Goal: Task Accomplishment & Management: Manage account settings

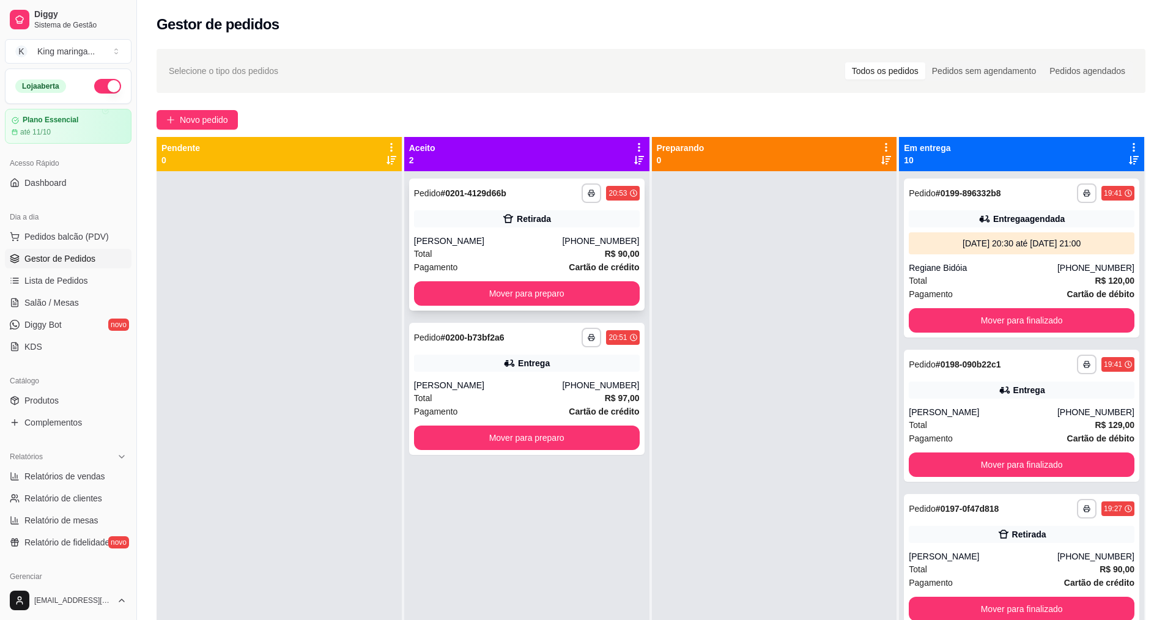
scroll to position [34, 0]
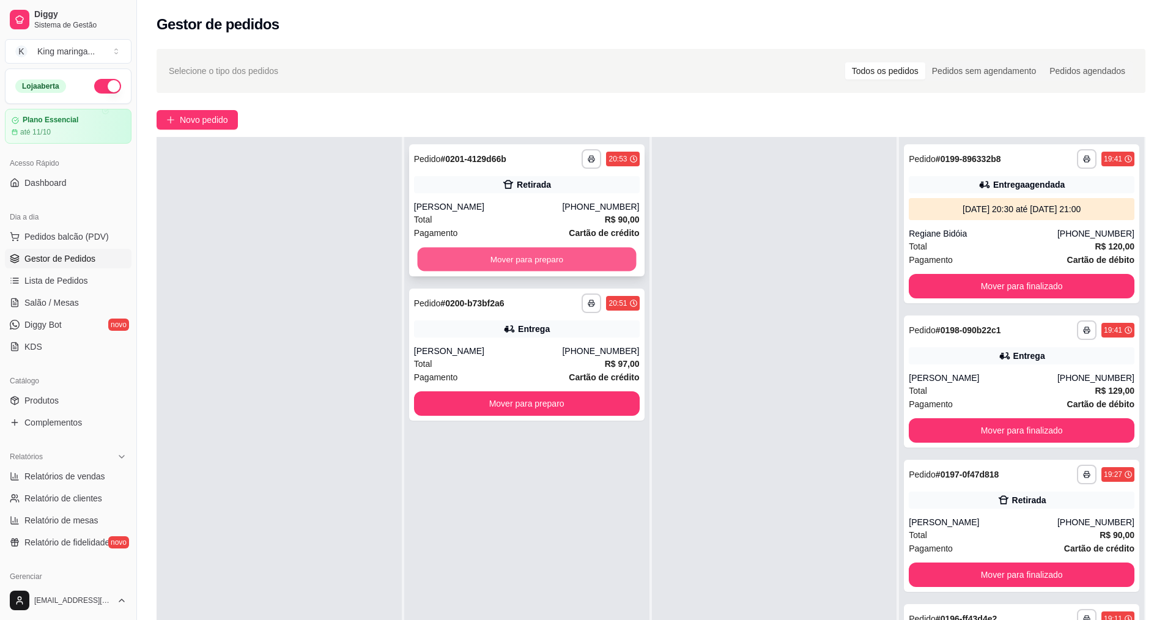
click at [508, 259] on button "Mover para preparo" at bounding box center [526, 260] width 219 height 24
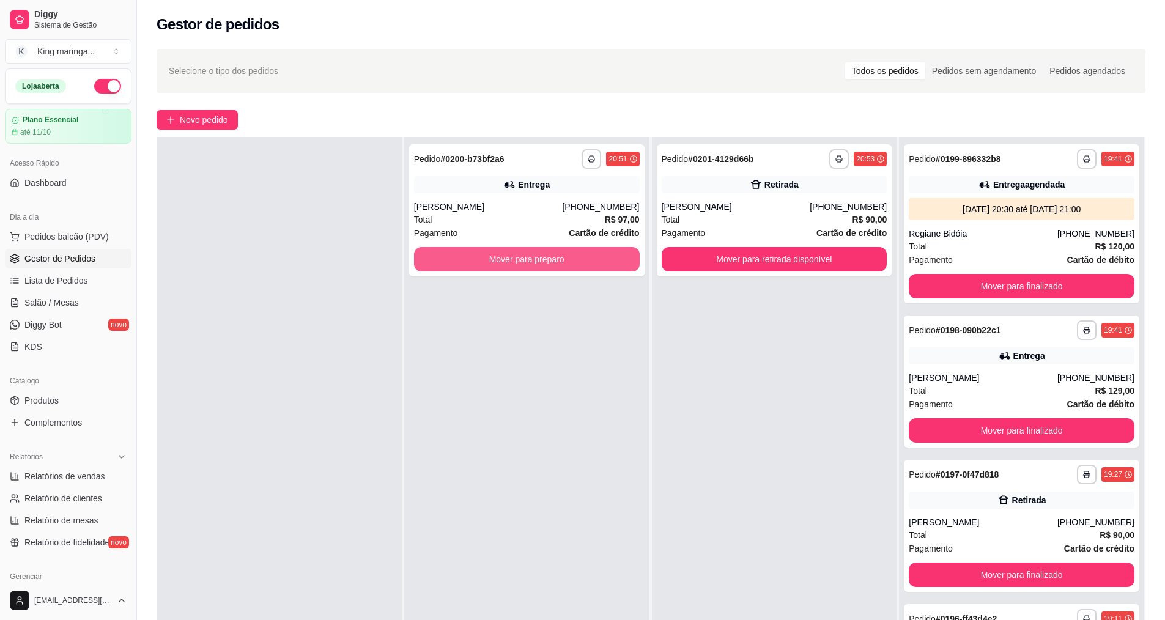
click at [508, 259] on button "Mover para preparo" at bounding box center [527, 259] width 226 height 24
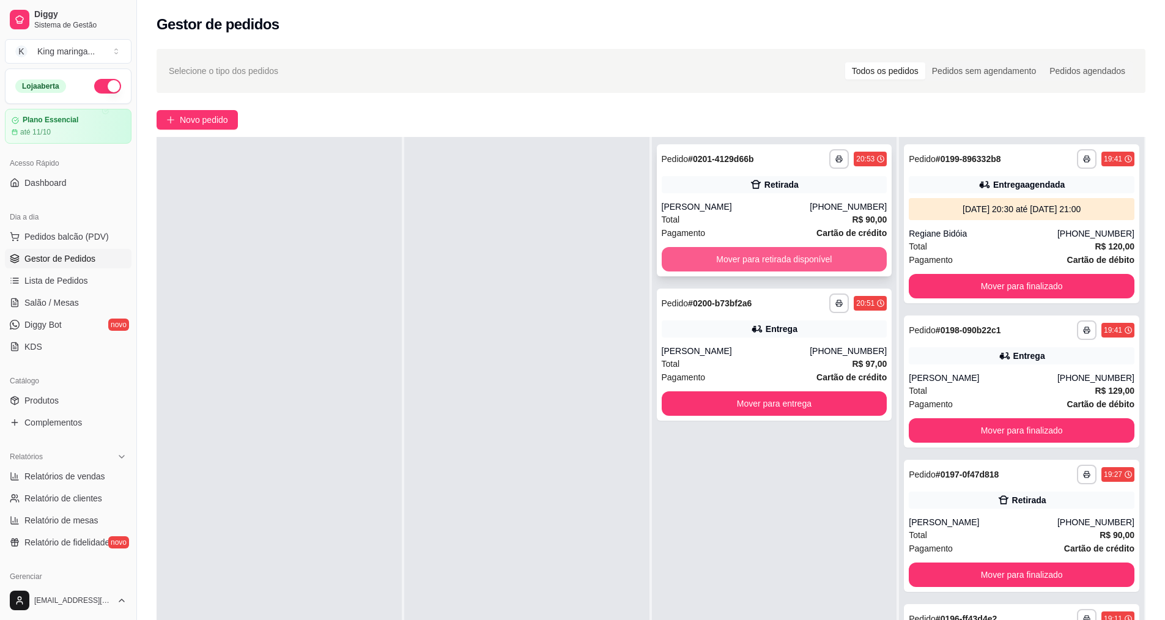
click at [772, 259] on button "Mover para retirada disponível" at bounding box center [775, 259] width 226 height 24
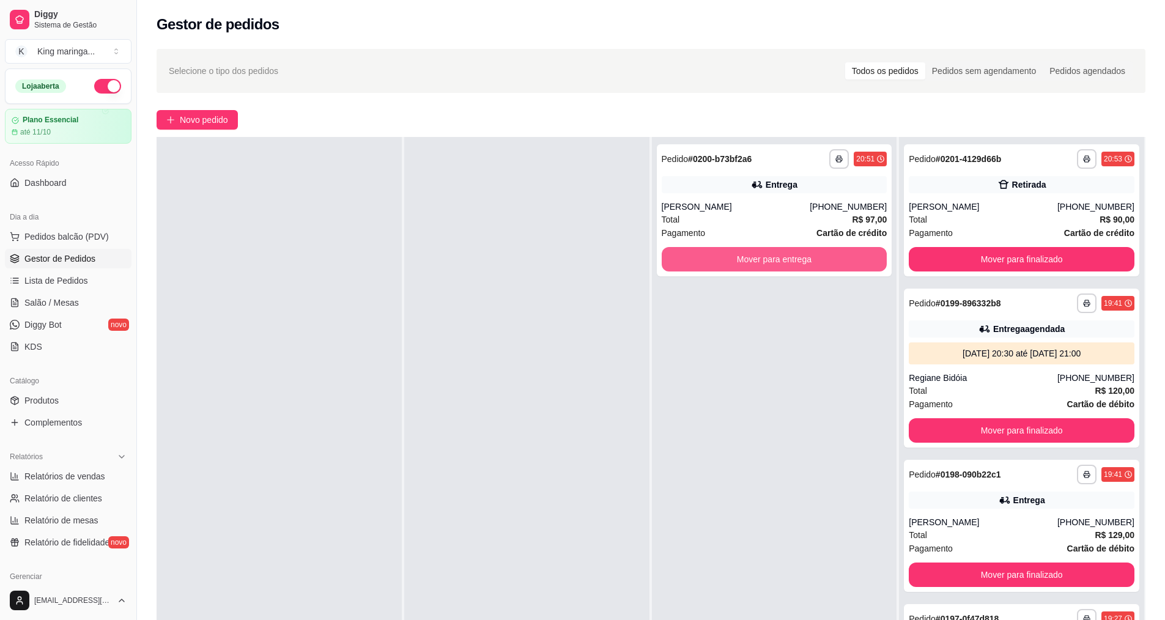
click at [771, 264] on button "Mover para entrega" at bounding box center [775, 259] width 226 height 24
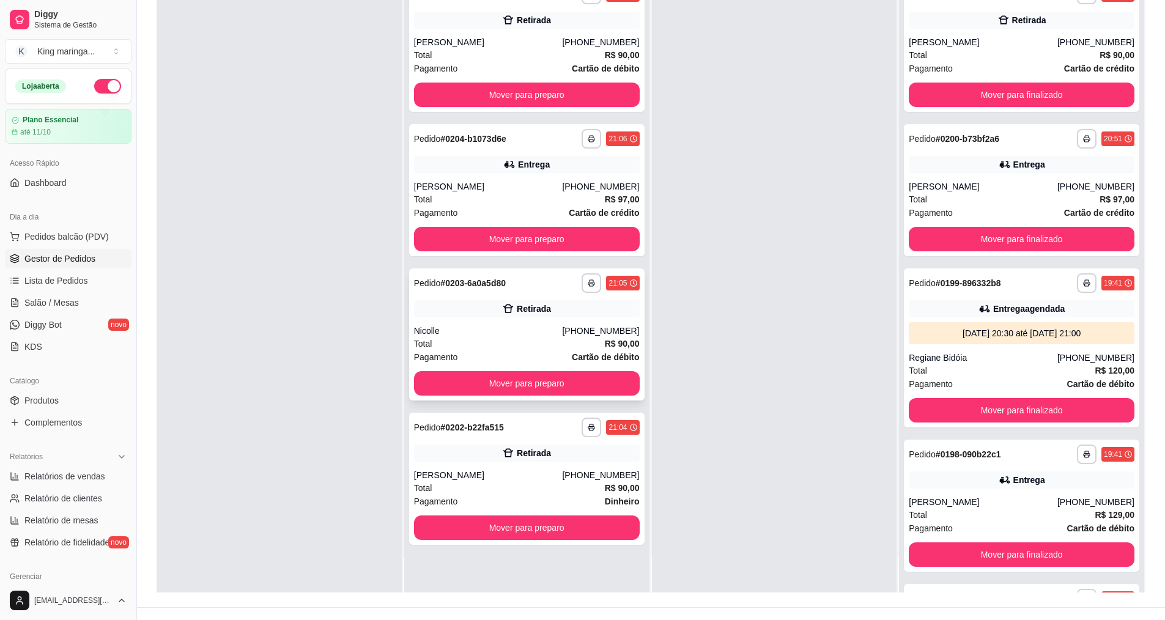
scroll to position [187, 0]
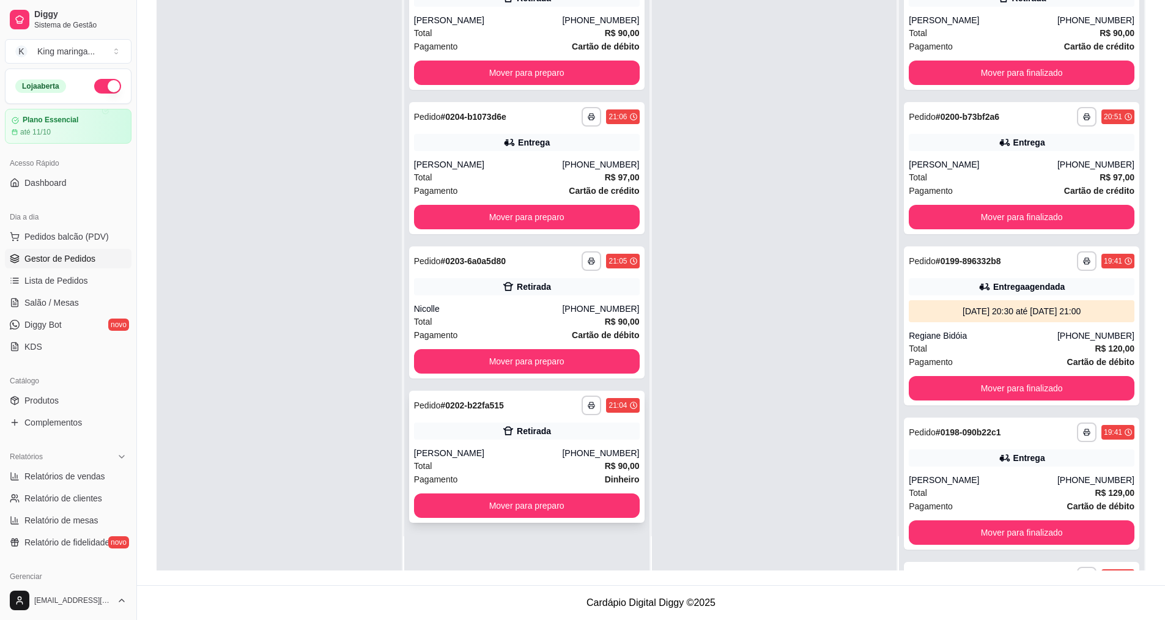
click at [487, 454] on div "[PERSON_NAME]" at bounding box center [488, 453] width 149 height 12
click at [499, 287] on div "Retirada" at bounding box center [527, 286] width 226 height 17
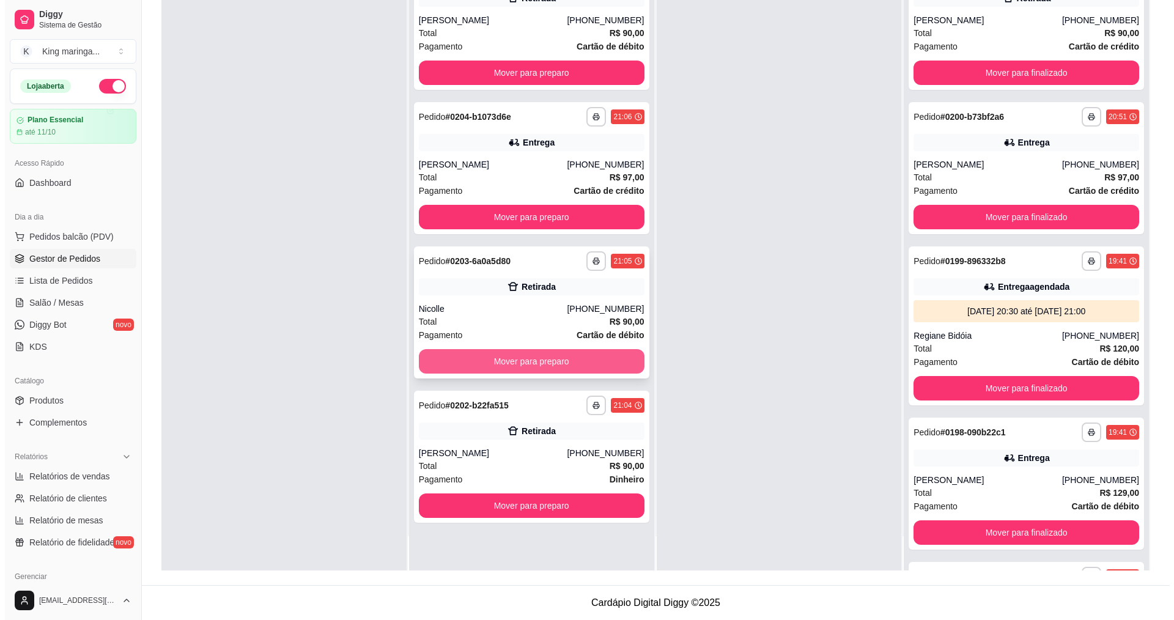
scroll to position [0, 0]
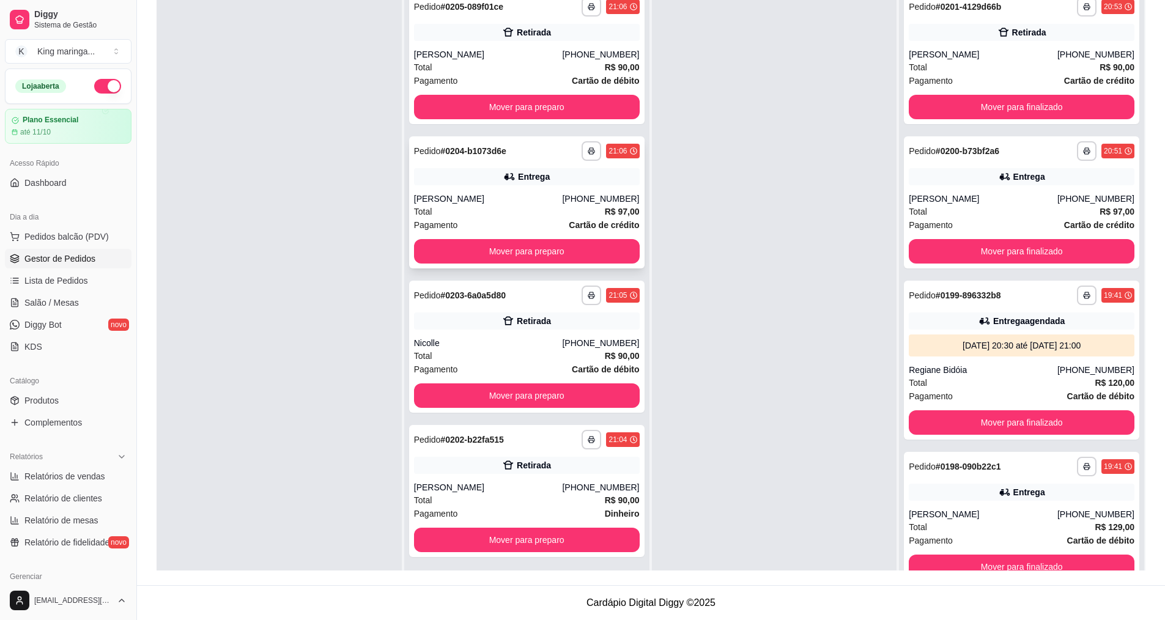
click at [518, 180] on div "Entrega" at bounding box center [534, 177] width 32 height 12
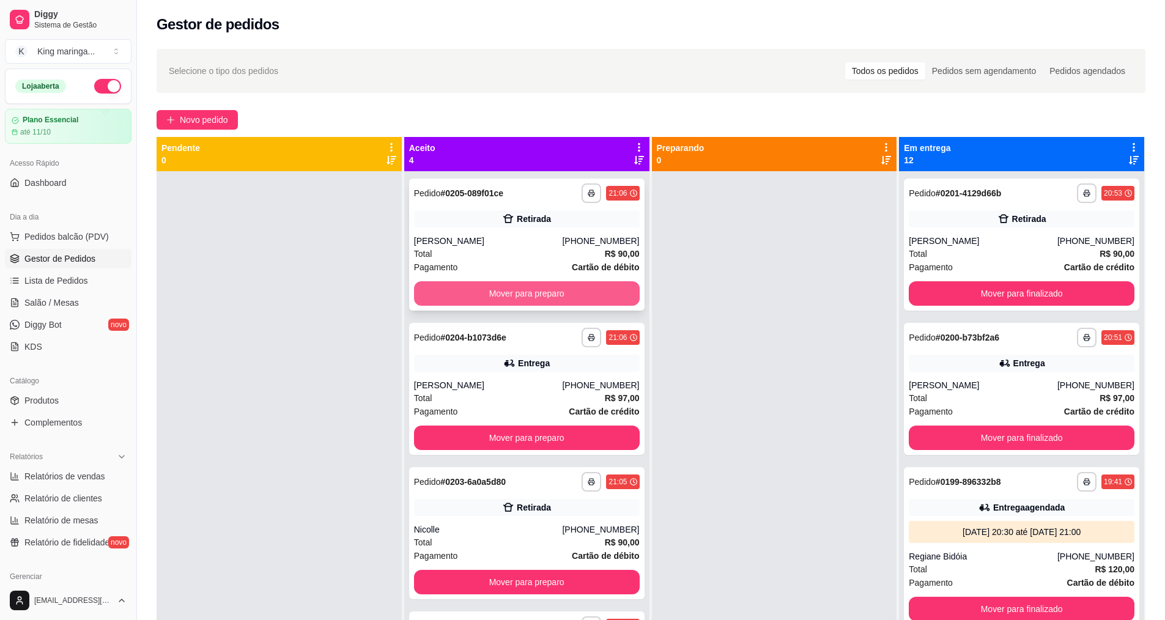
click at [522, 292] on button "Mover para preparo" at bounding box center [527, 293] width 226 height 24
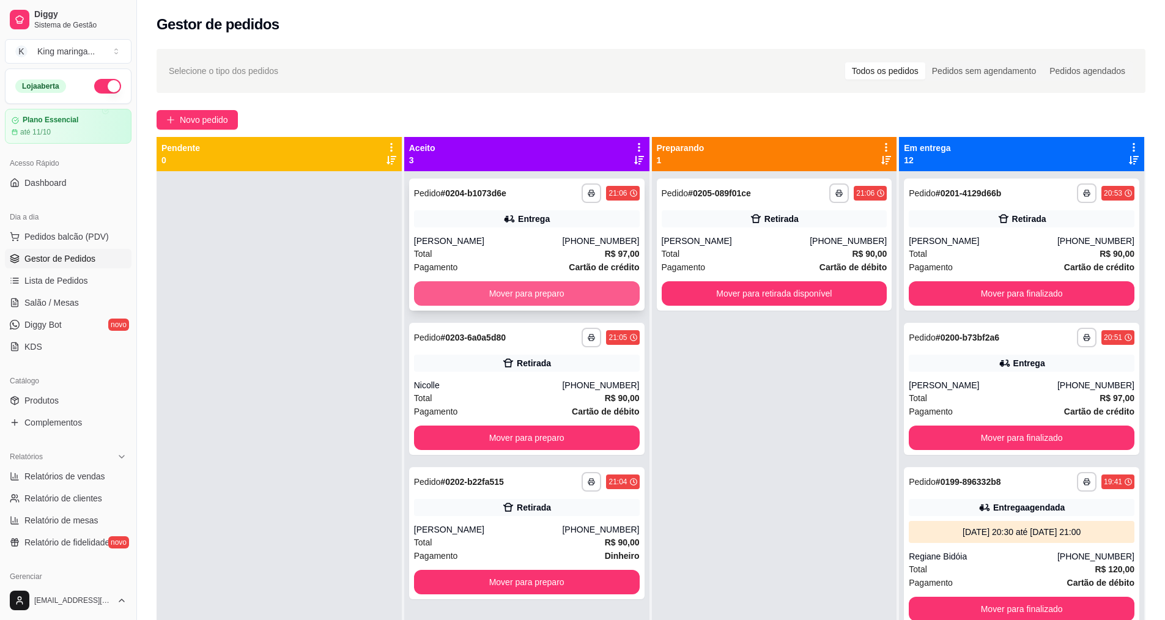
click at [508, 285] on button "Mover para preparo" at bounding box center [527, 293] width 226 height 24
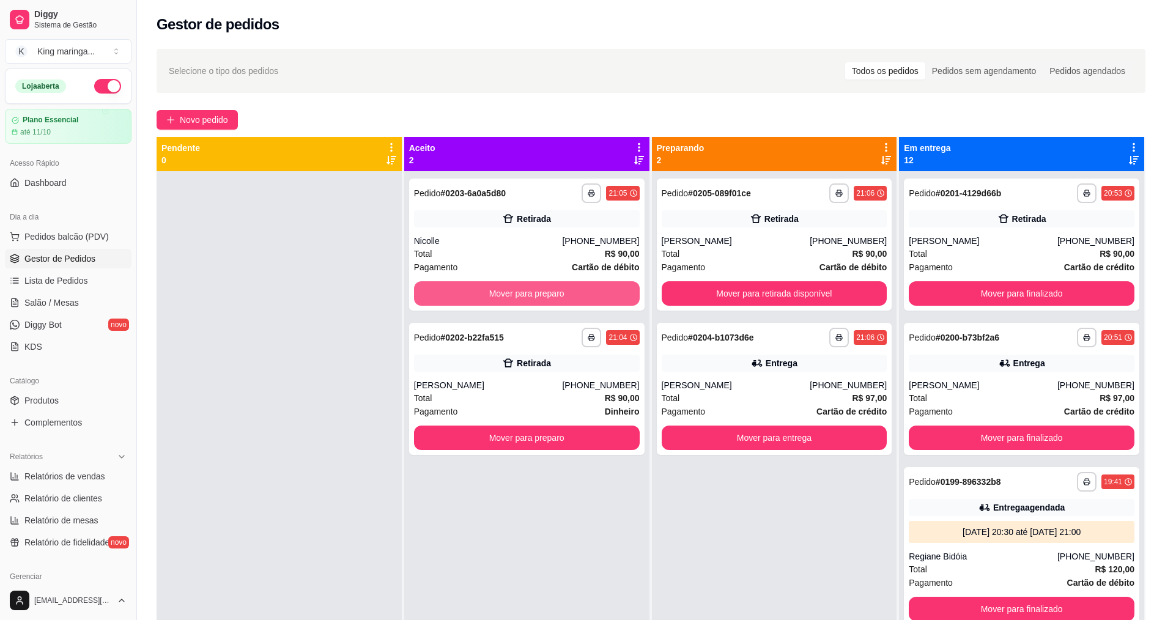
click at [508, 285] on button "Mover para preparo" at bounding box center [527, 293] width 226 height 24
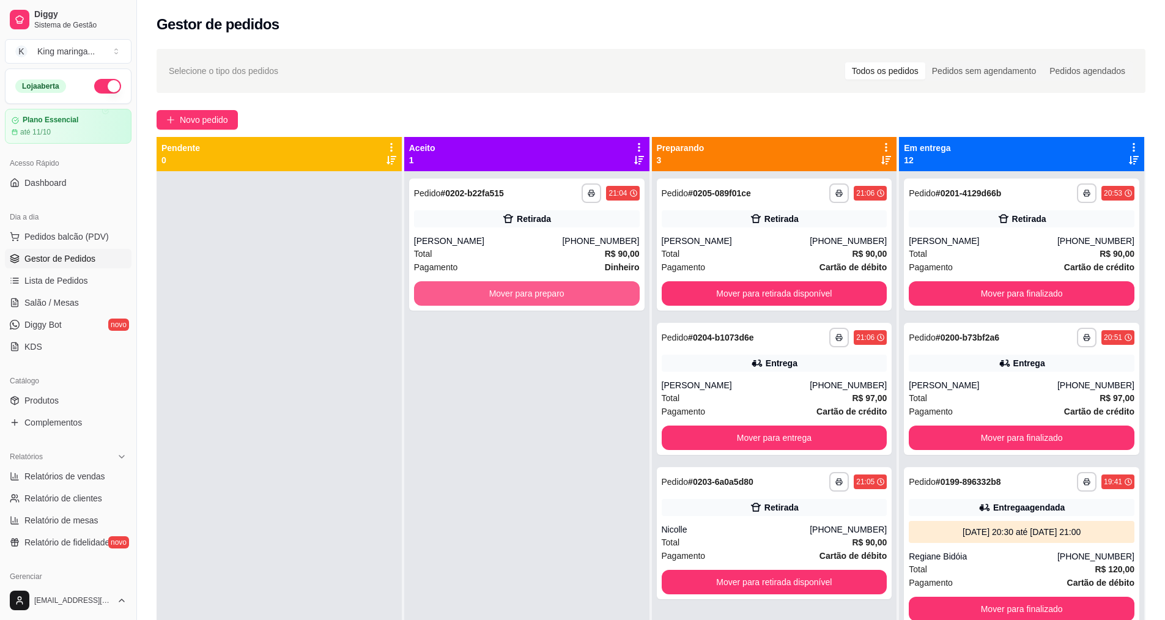
click at [508, 285] on button "Mover para preparo" at bounding box center [527, 293] width 226 height 24
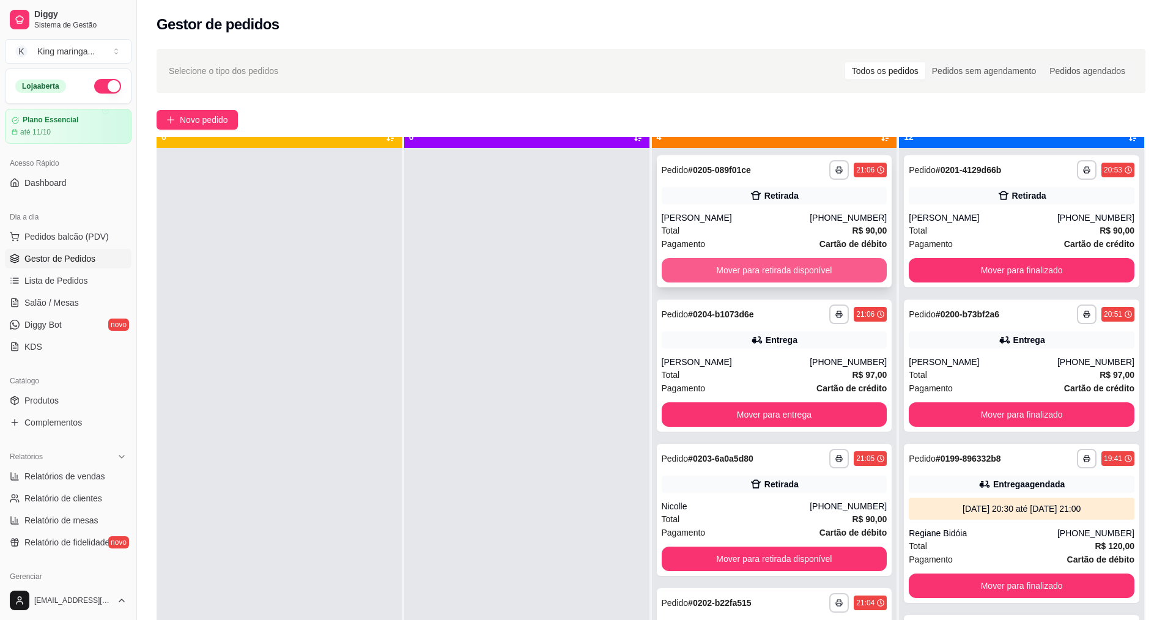
scroll to position [34, 0]
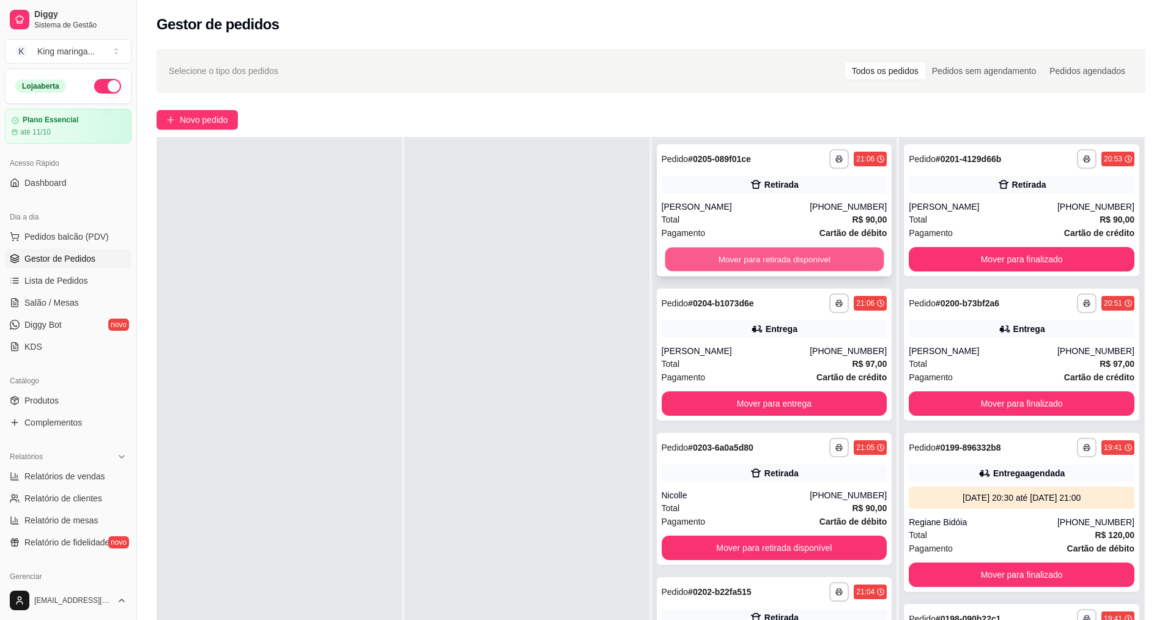
click at [772, 251] on button "Mover para retirada disponível" at bounding box center [774, 260] width 219 height 24
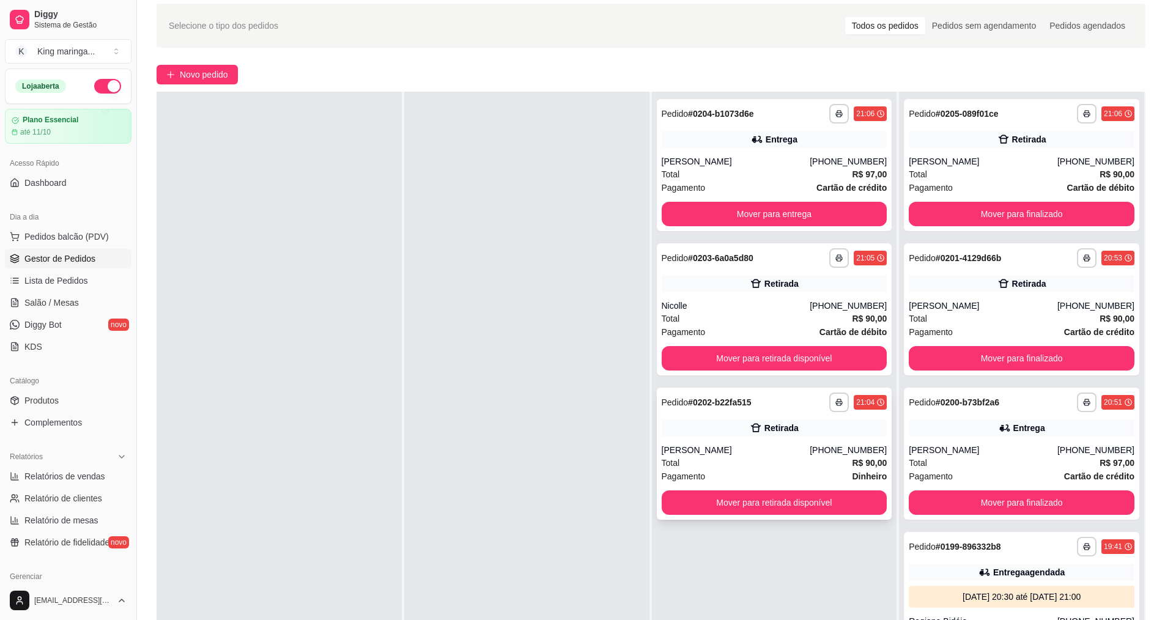
scroll to position [183, 0]
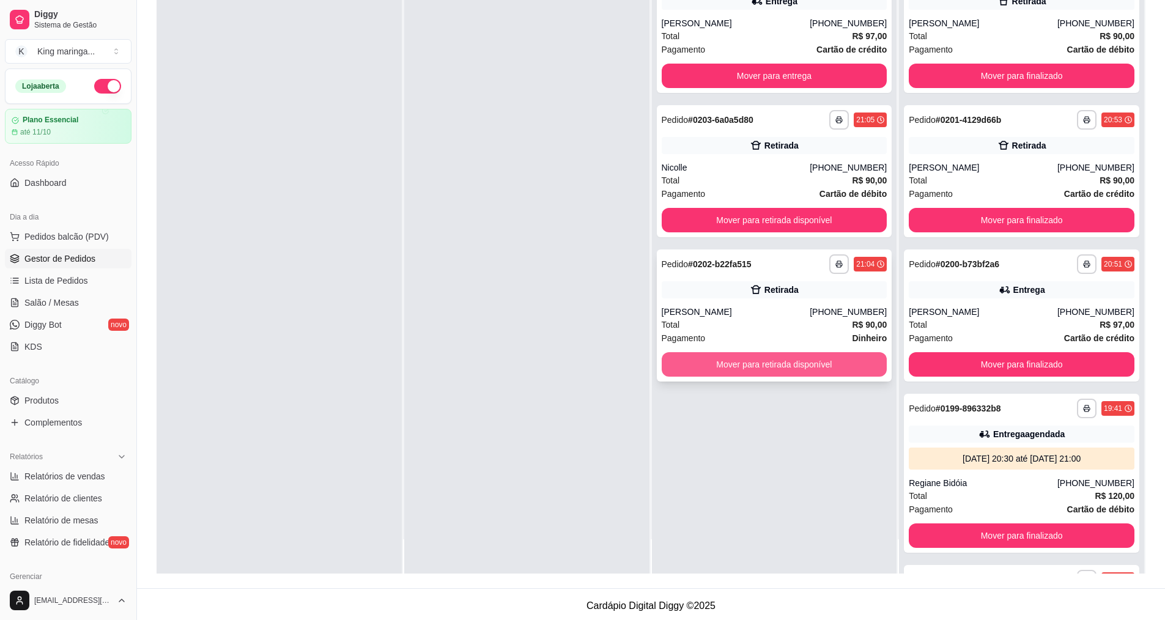
click at [730, 360] on button "Mover para retirada disponível" at bounding box center [775, 364] width 226 height 24
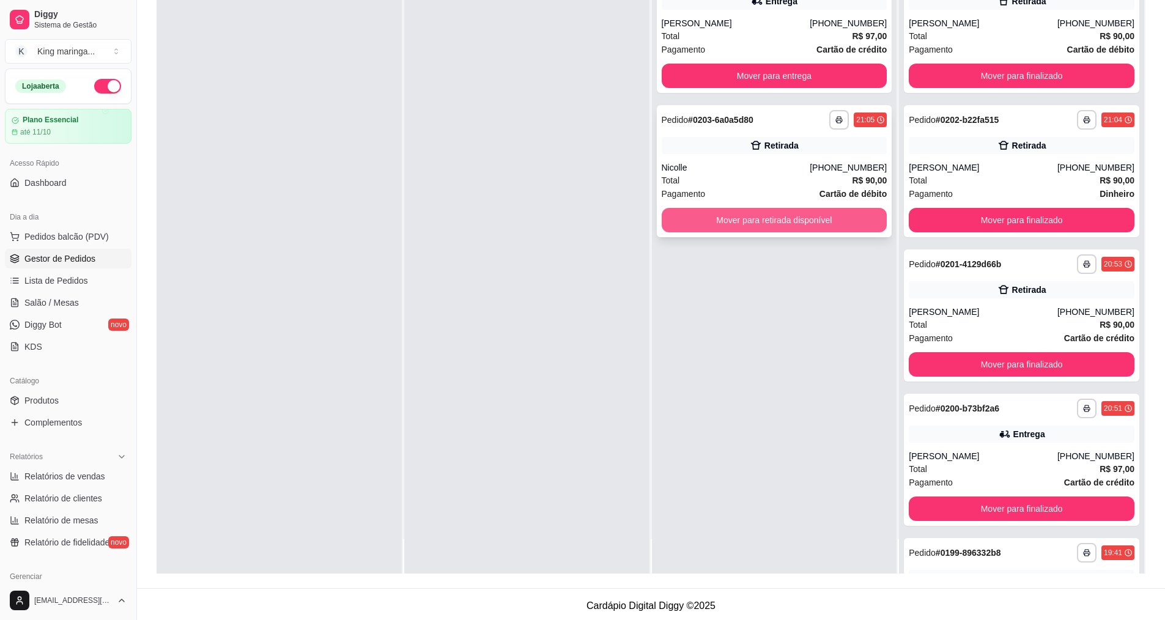
click at [751, 221] on button "Mover para retirada disponível" at bounding box center [775, 220] width 226 height 24
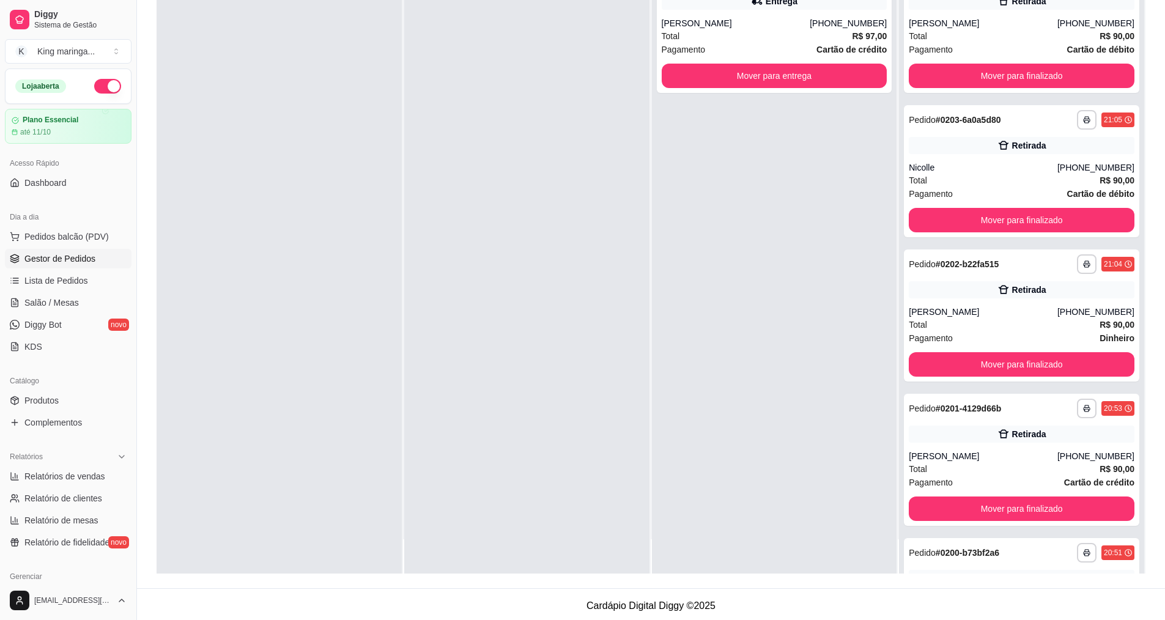
scroll to position [0, 0]
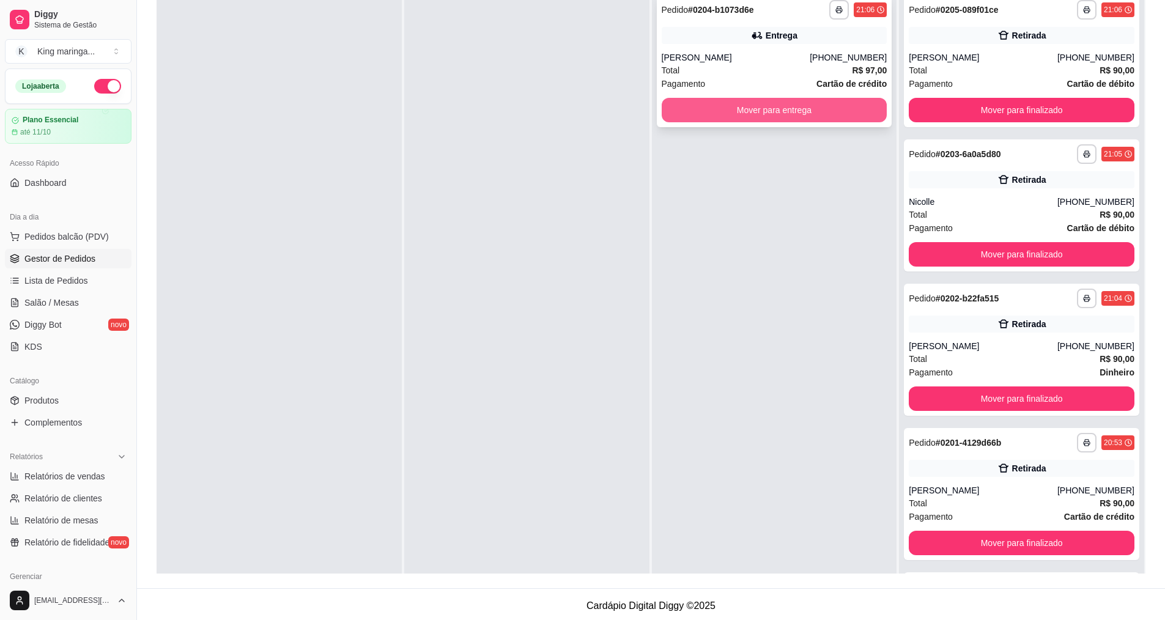
click at [780, 109] on button "Mover para entrega" at bounding box center [775, 110] width 226 height 24
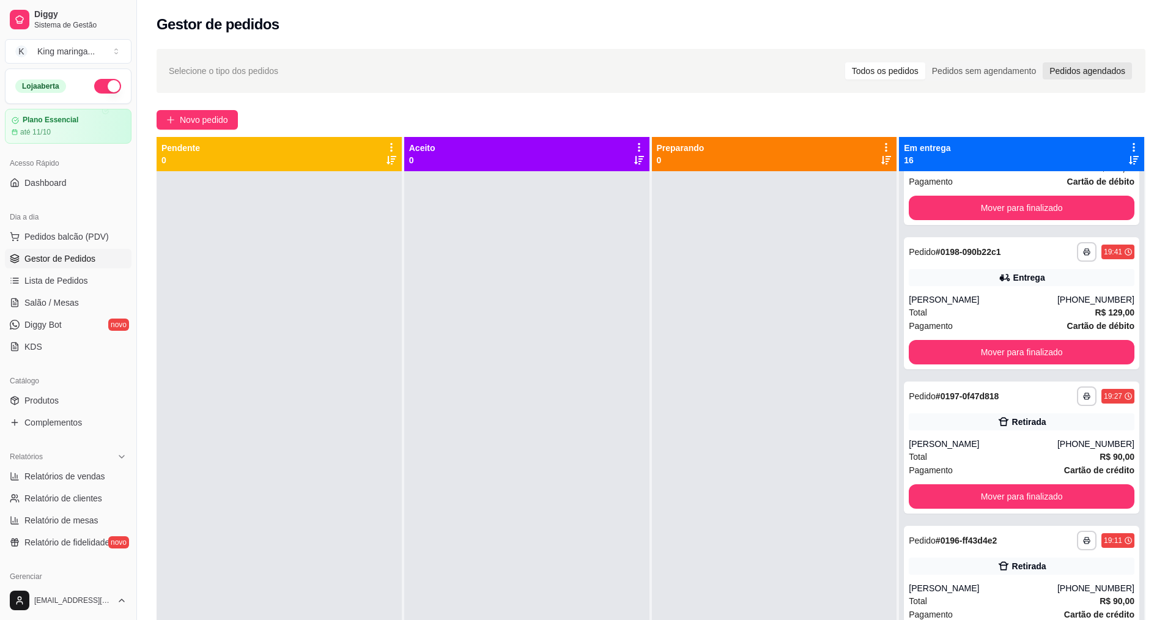
click at [1076, 74] on div "Pedidos agendados" at bounding box center [1087, 70] width 89 height 17
click at [1043, 62] on input "Pedidos agendados" at bounding box center [1043, 62] width 0 height 0
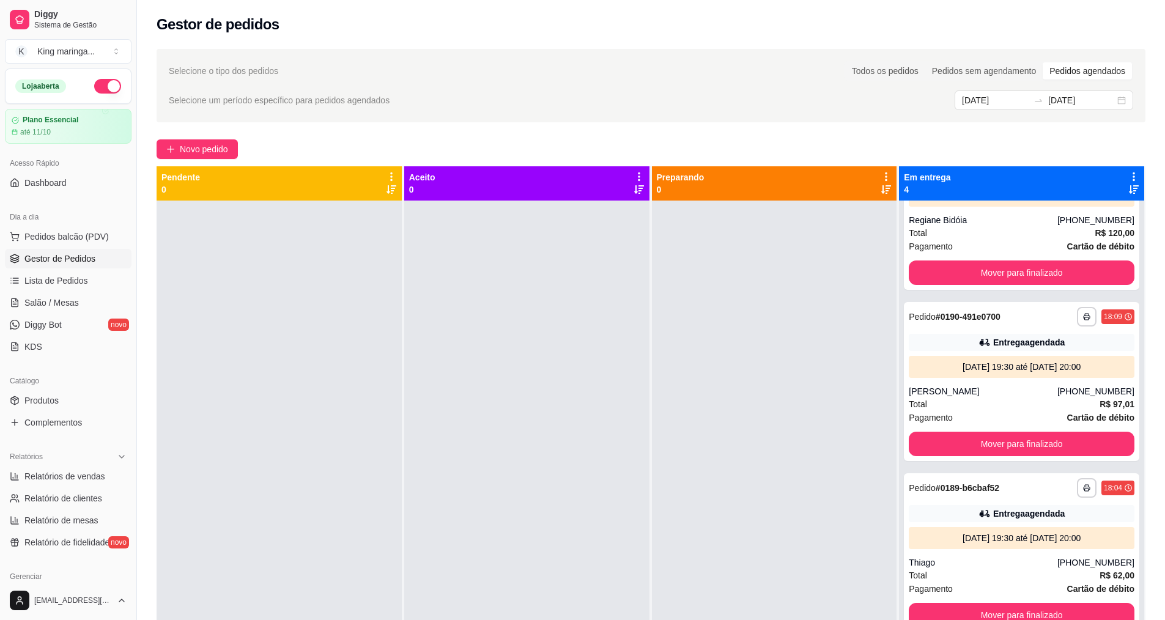
scroll to position [77, 0]
click at [990, 69] on div "Pedidos sem agendamento" at bounding box center [983, 70] width 117 height 17
click at [925, 62] on input "Pedidos sem agendamento" at bounding box center [925, 62] width 0 height 0
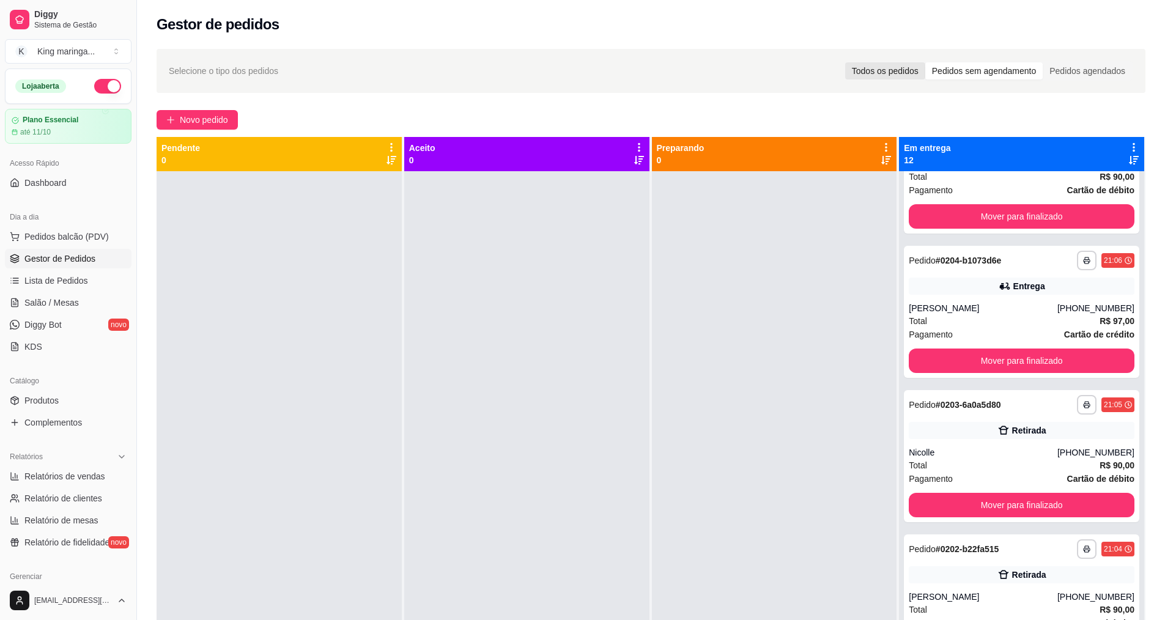
click at [875, 73] on div "Todos os pedidos" at bounding box center [885, 70] width 80 height 17
click at [845, 62] on input "Todos os pedidos" at bounding box center [845, 62] width 0 height 0
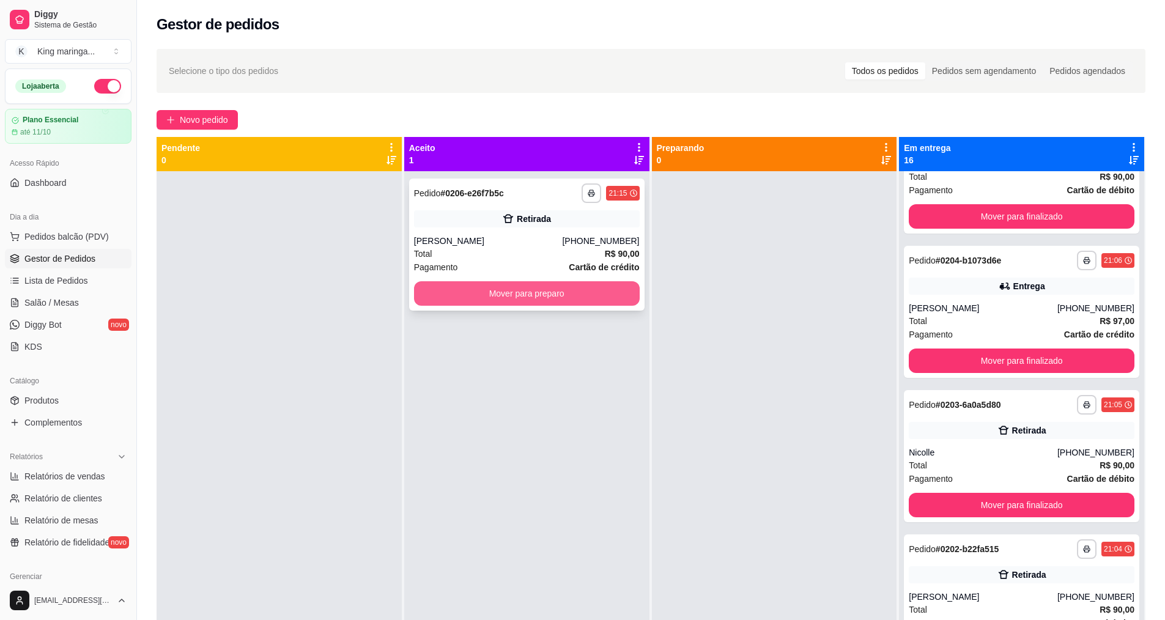
click at [462, 302] on button "Mover para preparo" at bounding box center [527, 293] width 226 height 24
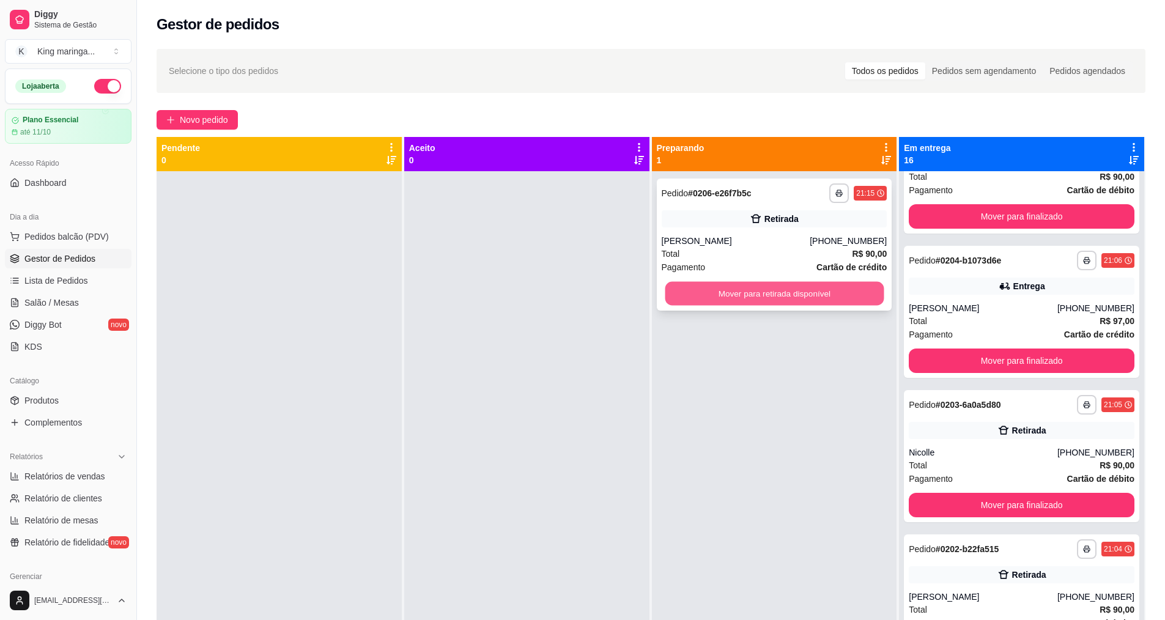
click at [776, 300] on button "Mover para retirada disponível" at bounding box center [774, 294] width 219 height 24
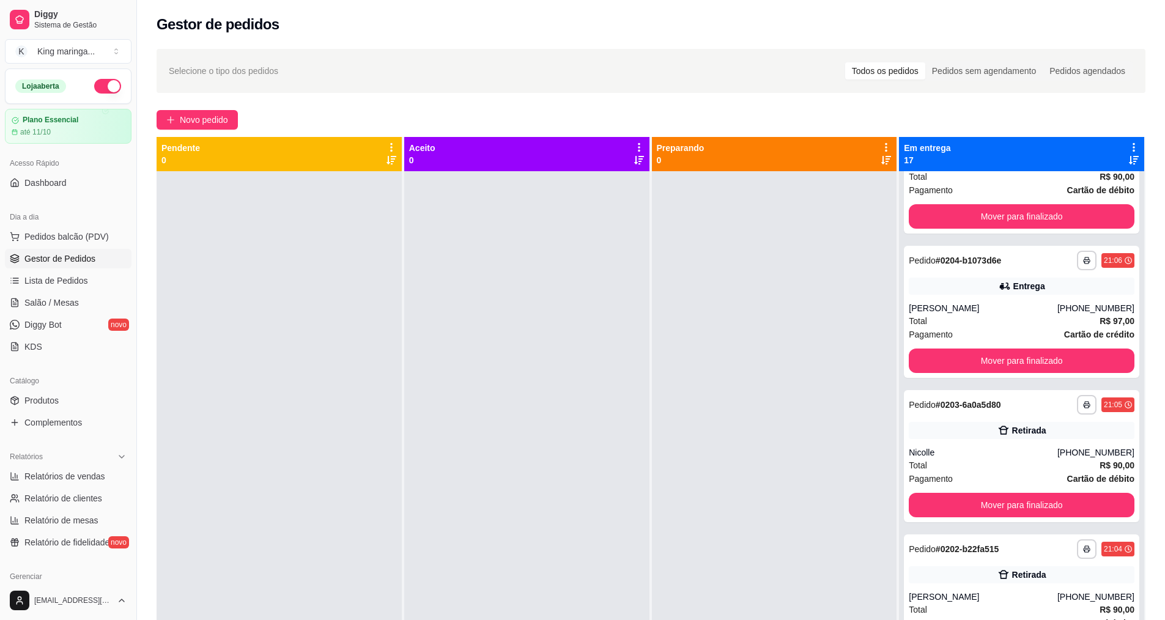
click at [457, 617] on div at bounding box center [526, 481] width 245 height 620
click at [35, 328] on span "Diggy Bot" at bounding box center [42, 325] width 37 height 12
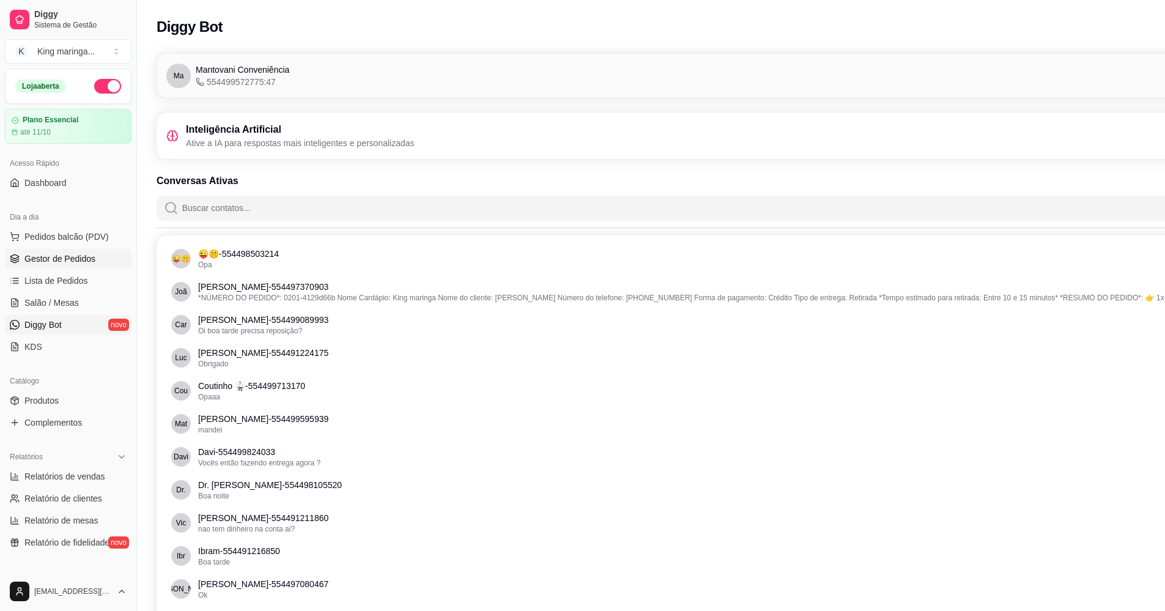
click at [45, 263] on span "Gestor de Pedidos" at bounding box center [59, 259] width 71 height 12
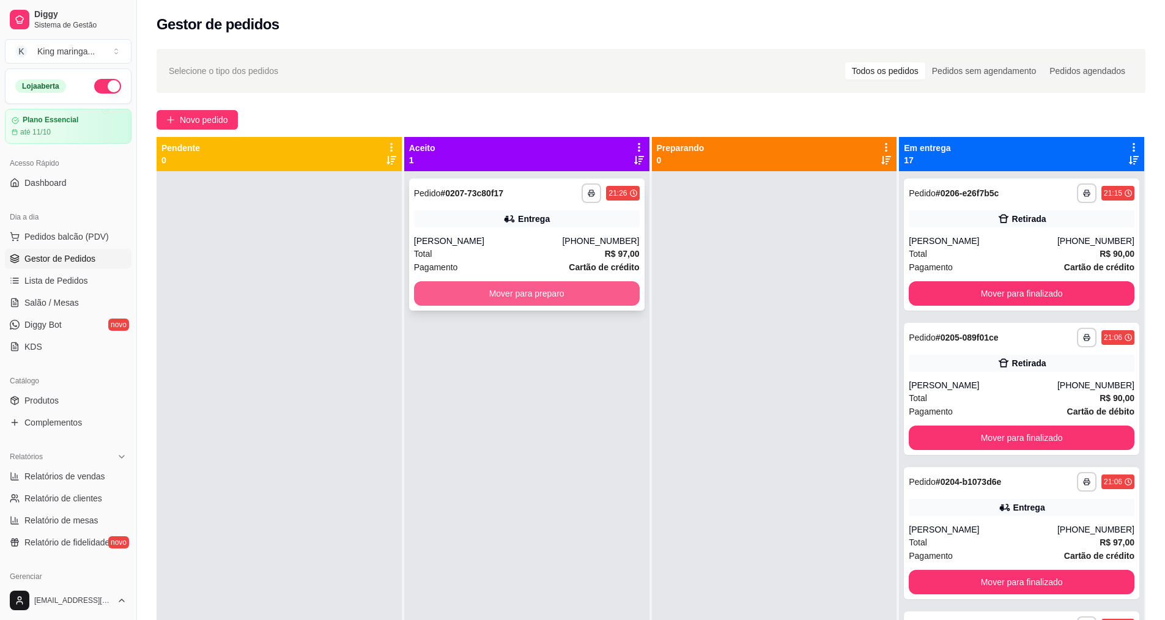
click at [520, 297] on button "Mover para preparo" at bounding box center [527, 293] width 226 height 24
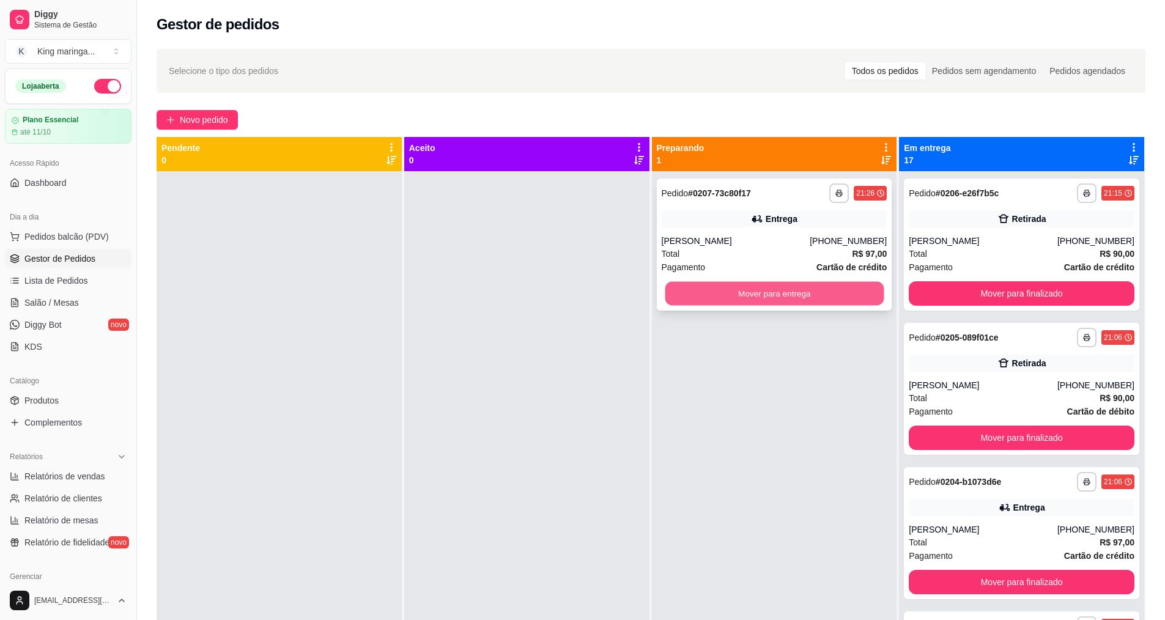
click at [757, 298] on button "Mover para entrega" at bounding box center [774, 294] width 219 height 24
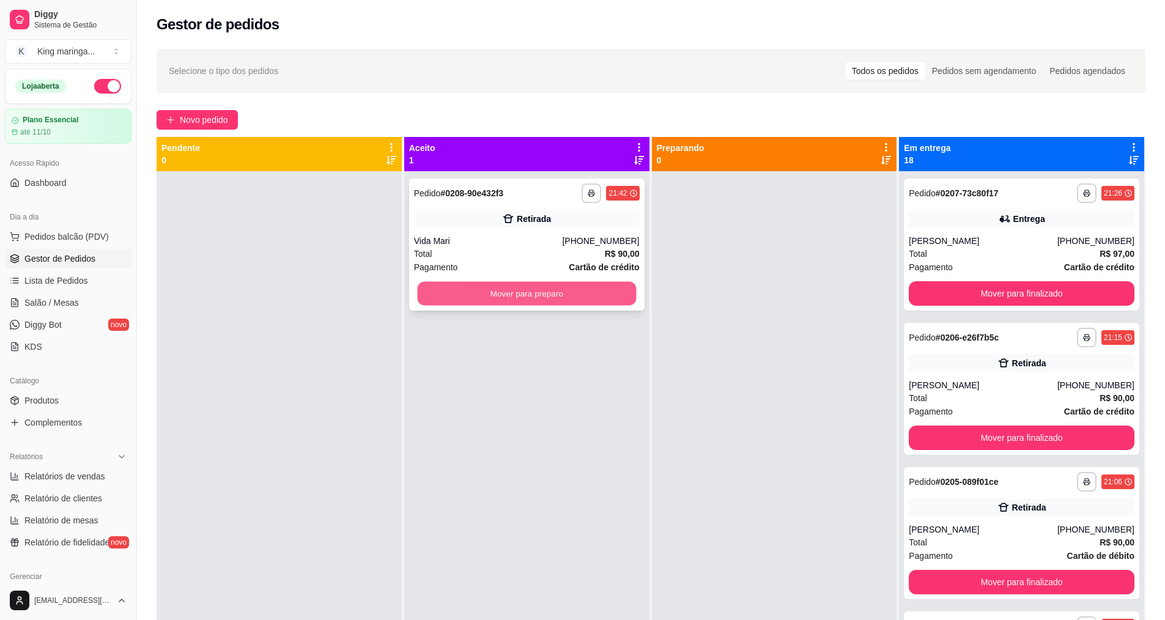
click at [544, 290] on button "Mover para preparo" at bounding box center [526, 294] width 219 height 24
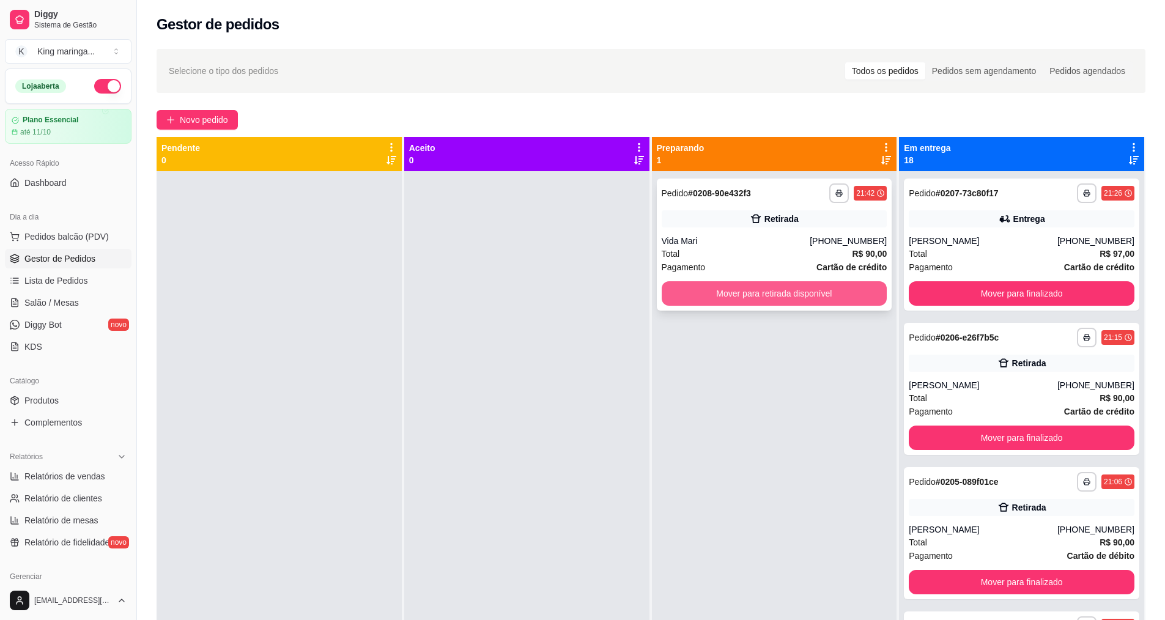
click at [771, 290] on button "Mover para retirada disponível" at bounding box center [775, 293] width 226 height 24
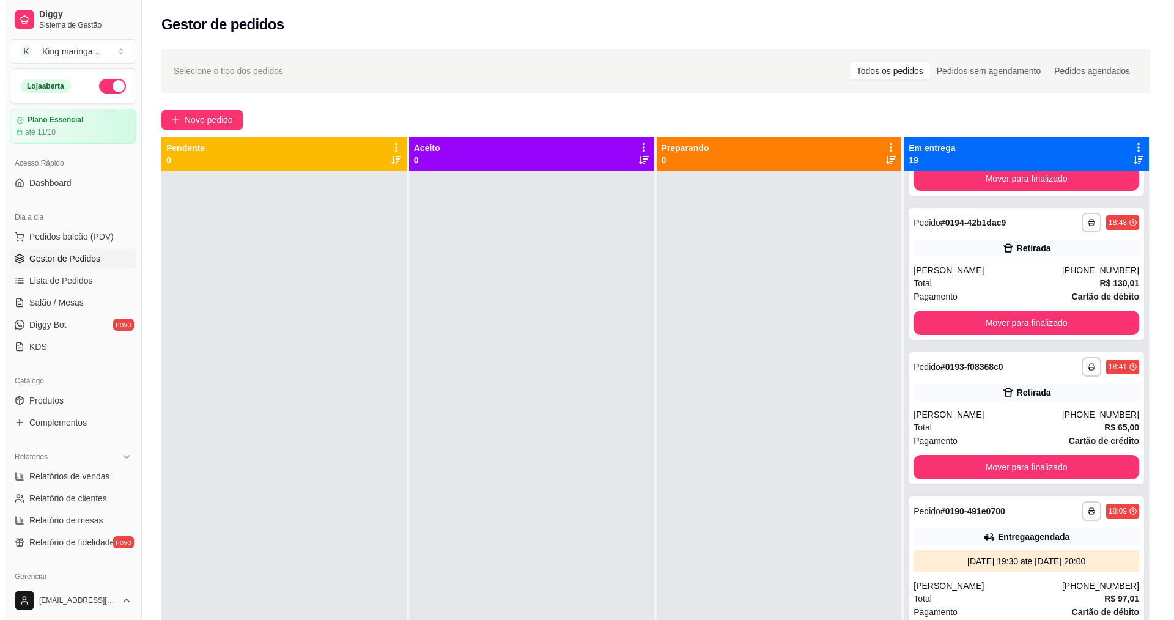
scroll to position [2140, 0]
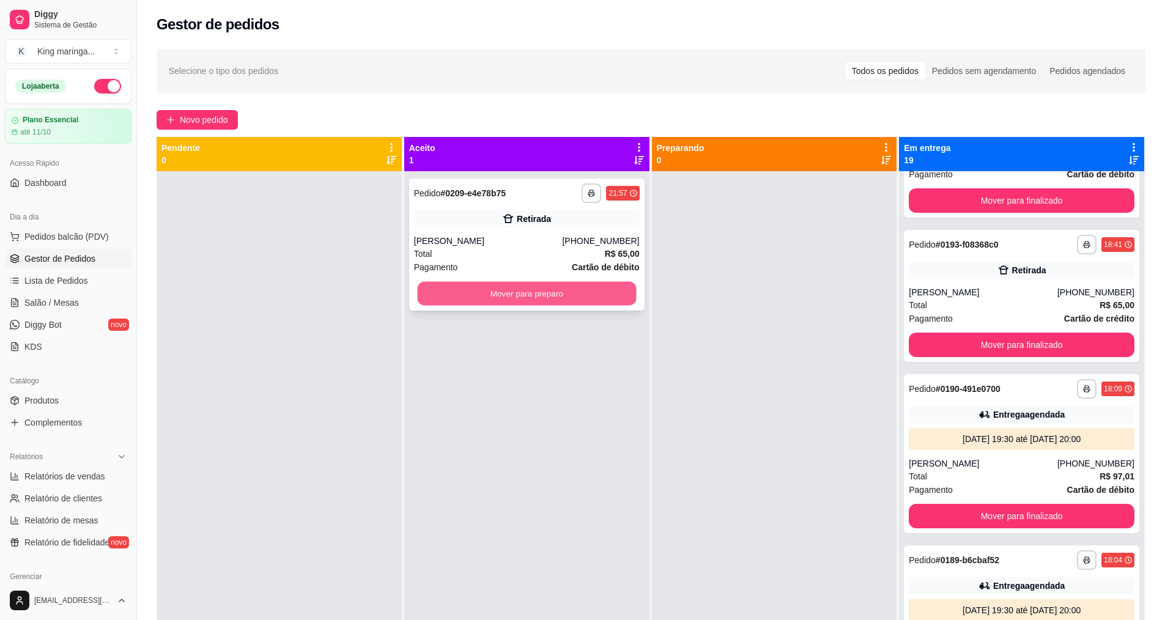
click at [525, 286] on button "Mover para preparo" at bounding box center [526, 294] width 219 height 24
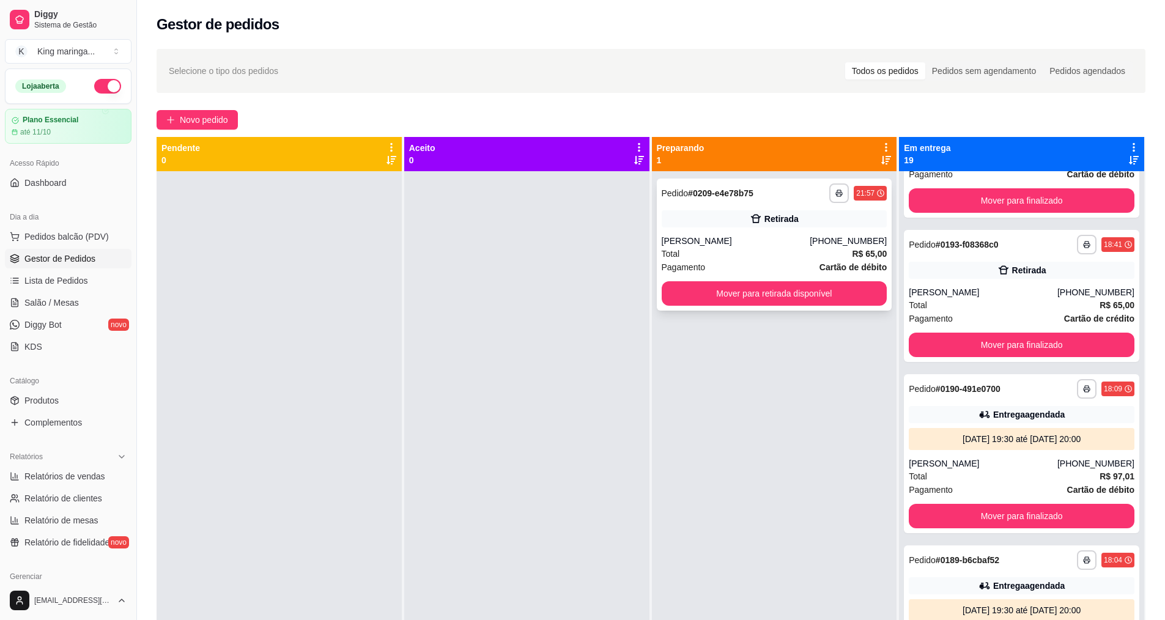
click at [742, 308] on div "**********" at bounding box center [774, 245] width 235 height 132
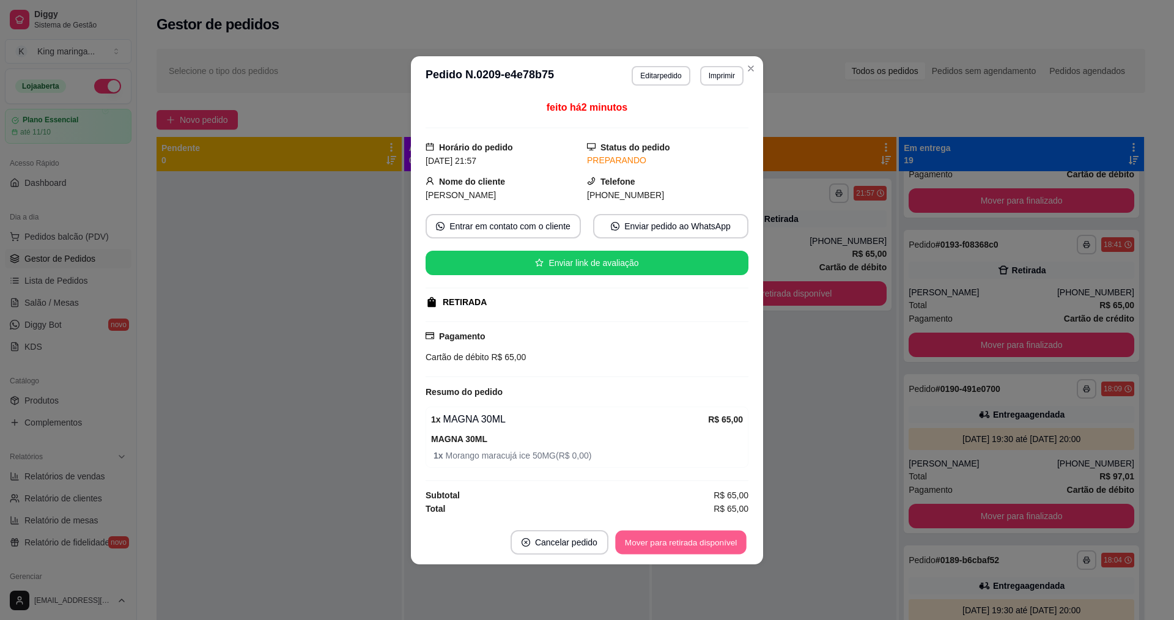
click at [645, 538] on button "Mover para retirada disponível" at bounding box center [680, 542] width 131 height 24
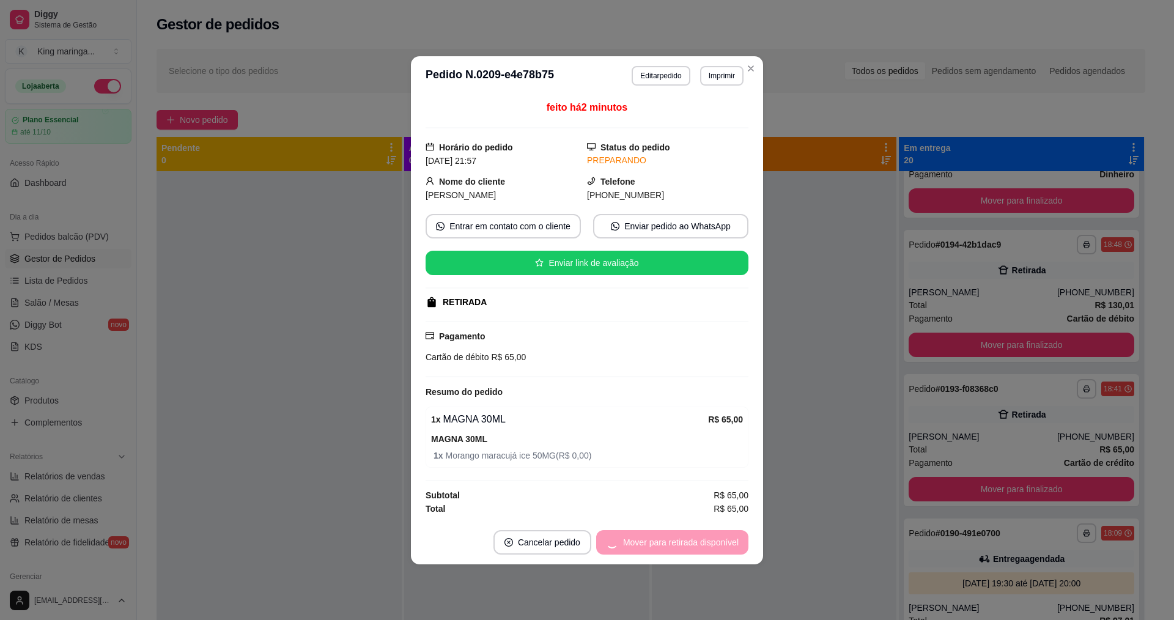
scroll to position [2285, 0]
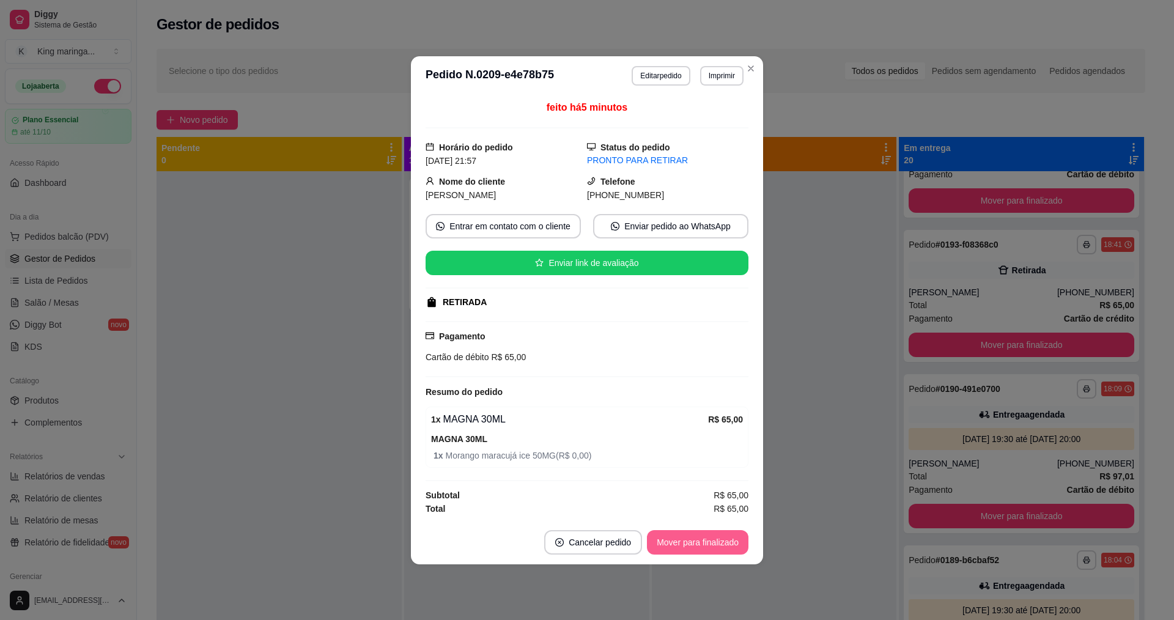
click at [708, 549] on button "Mover para finalizado" at bounding box center [698, 542] width 102 height 24
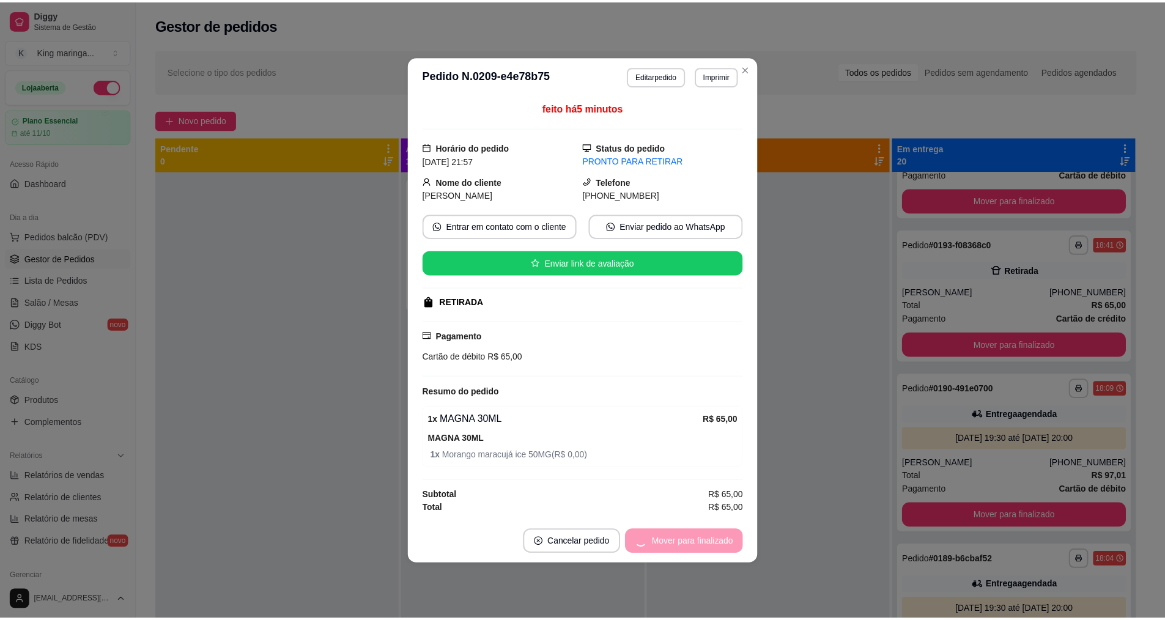
scroll to position [2140, 0]
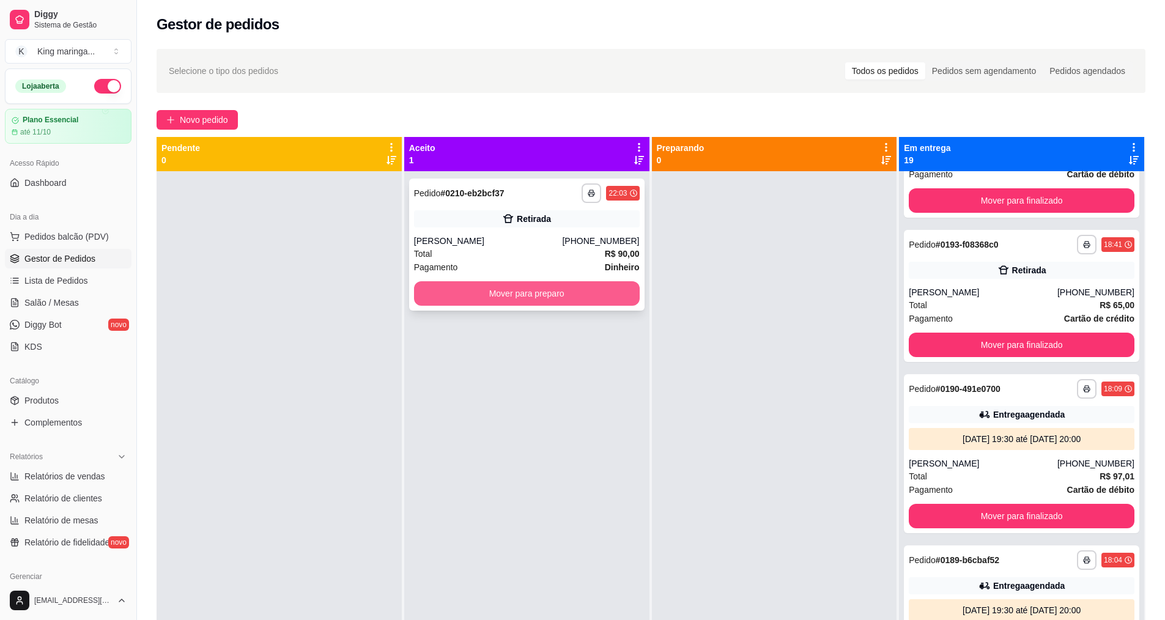
click at [572, 294] on button "Mover para preparo" at bounding box center [527, 293] width 226 height 24
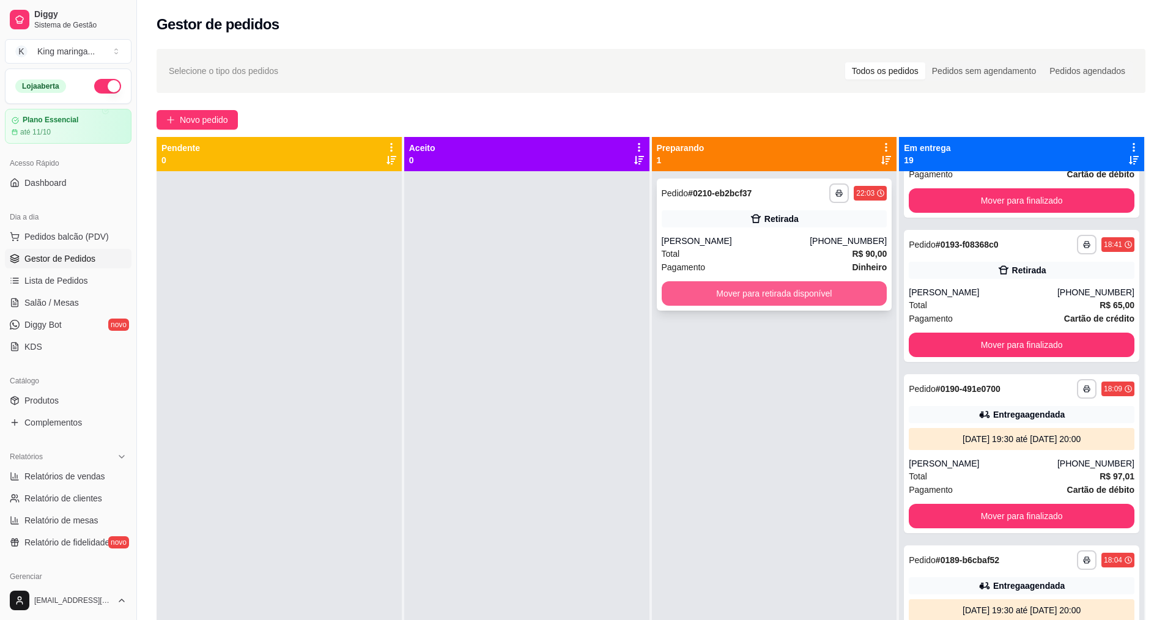
click at [711, 295] on button "Mover para retirada disponível" at bounding box center [775, 293] width 226 height 24
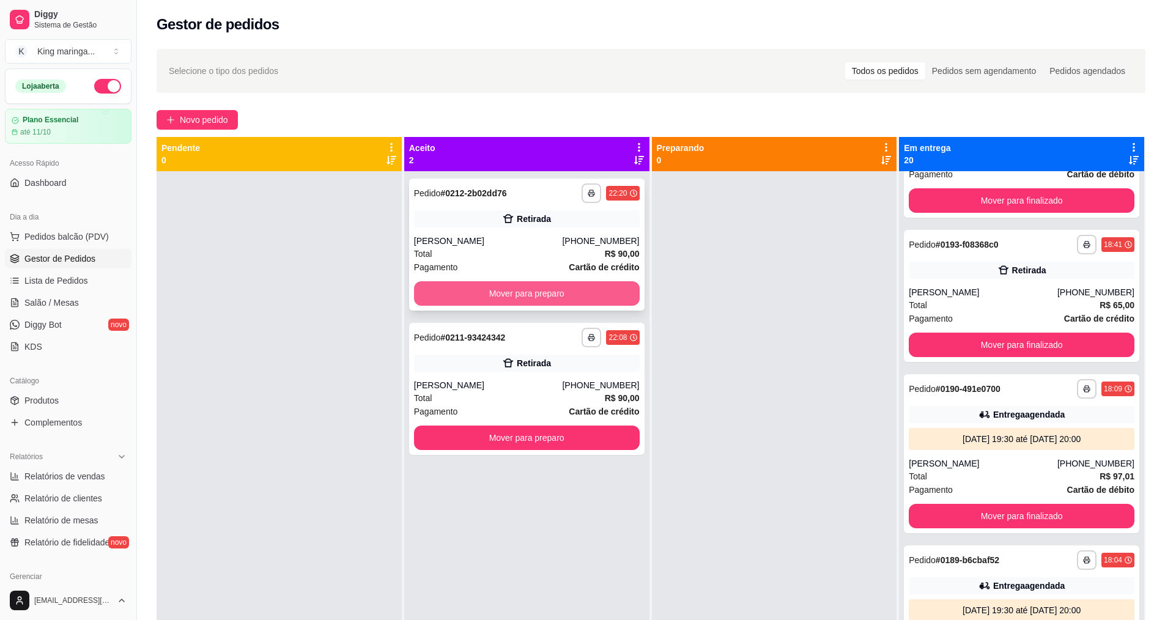
click at [549, 289] on button "Mover para preparo" at bounding box center [527, 293] width 226 height 24
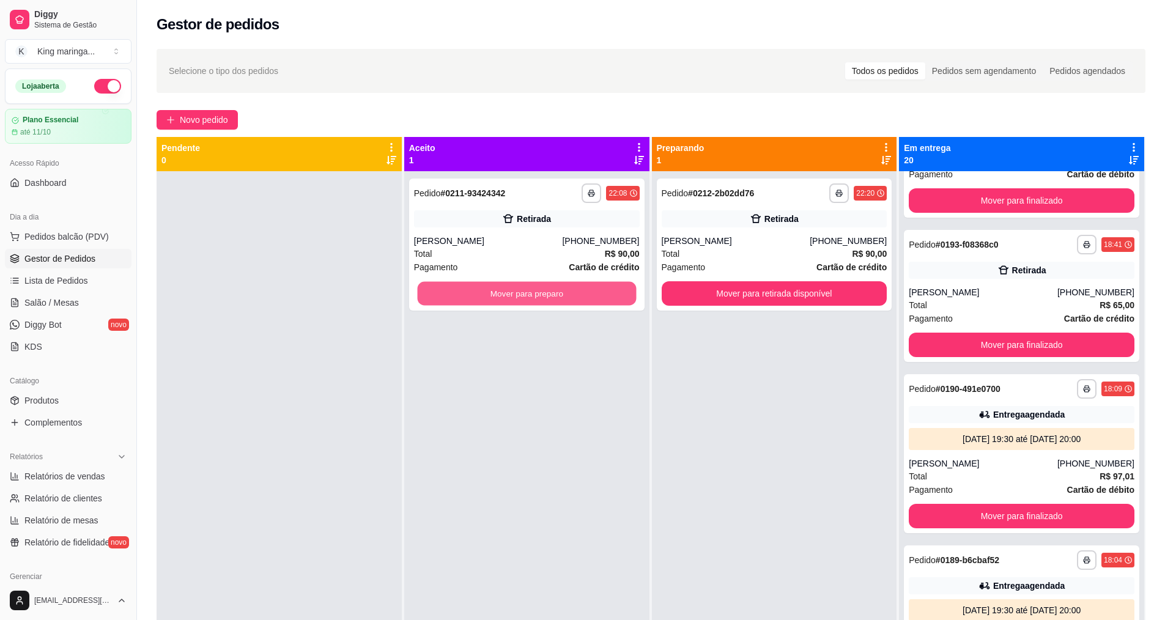
click at [549, 289] on button "Mover para preparo" at bounding box center [526, 294] width 219 height 24
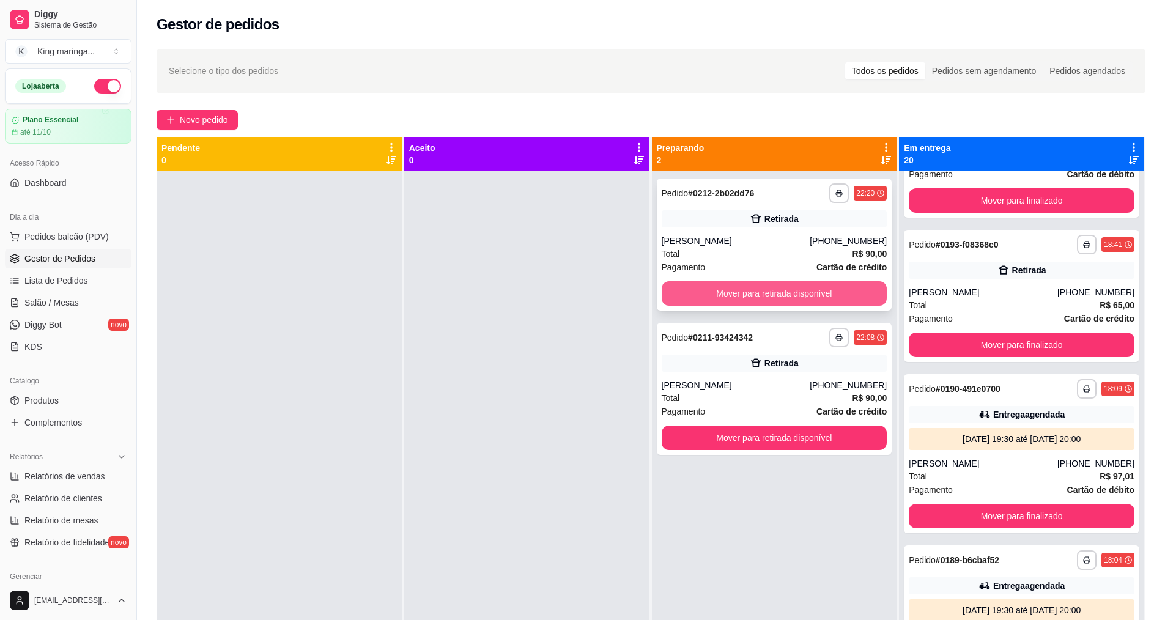
click at [831, 289] on button "Mover para retirada disponível" at bounding box center [775, 293] width 226 height 24
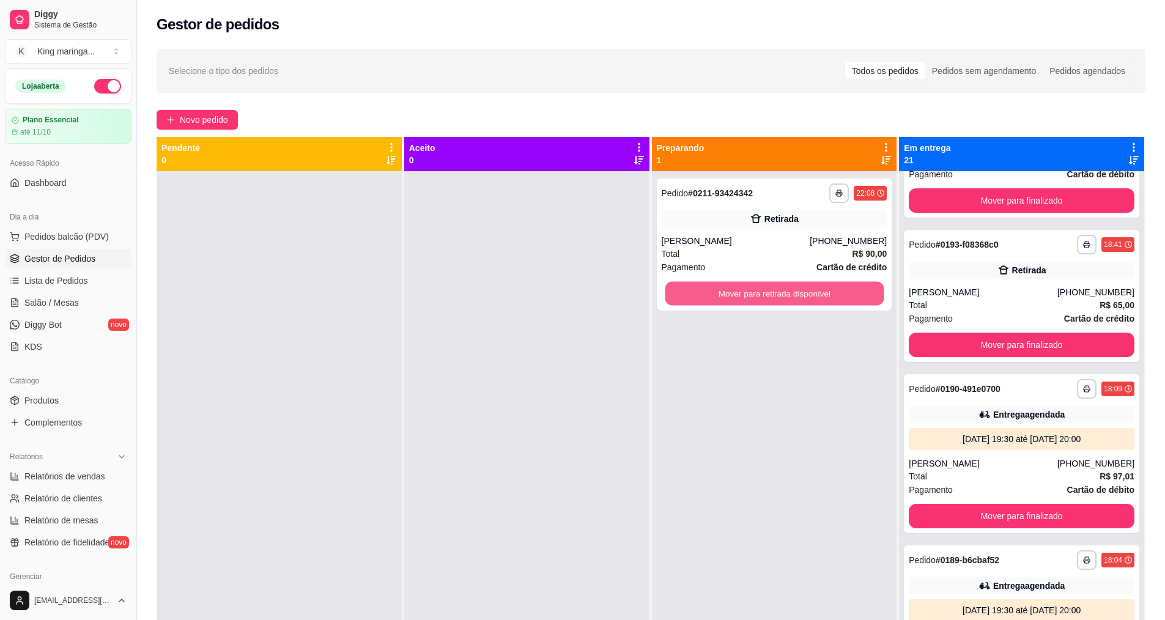
click at [831, 289] on button "Mover para retirada disponível" at bounding box center [774, 294] width 219 height 24
